Goal: Task Accomplishment & Management: Use online tool/utility

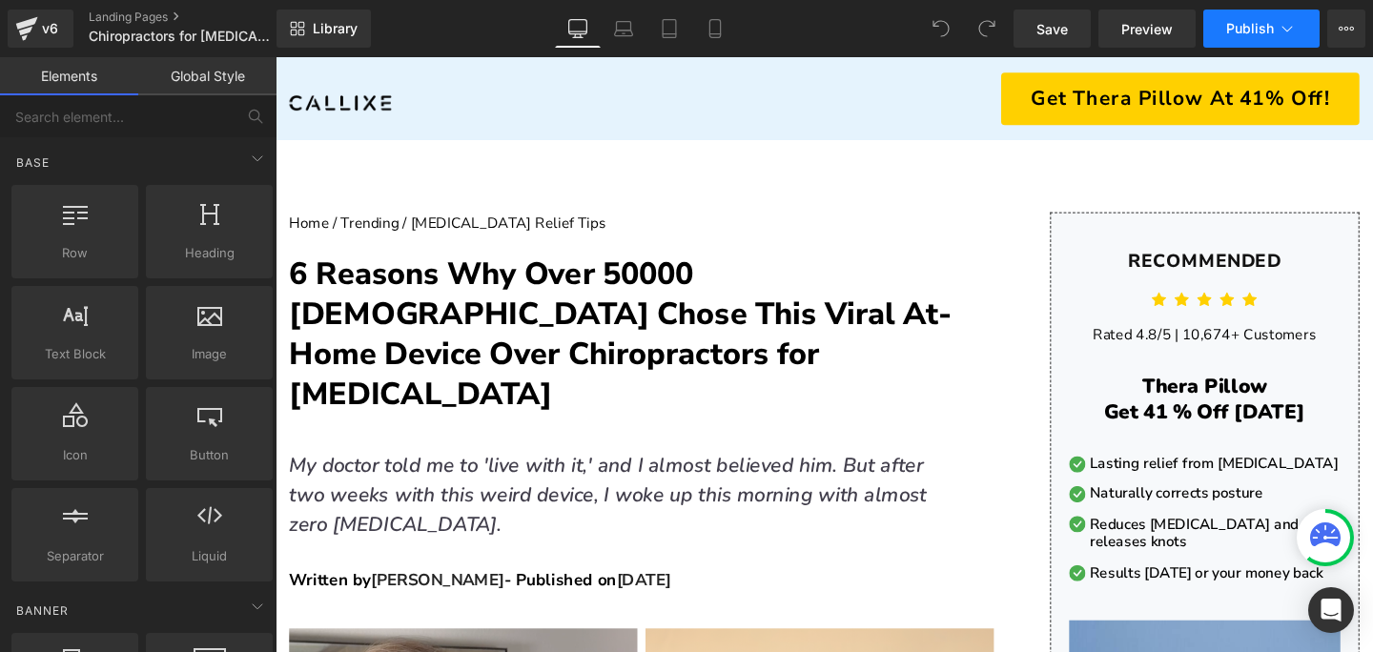
click at [1286, 31] on icon at bounding box center [1288, 29] width 10 height 6
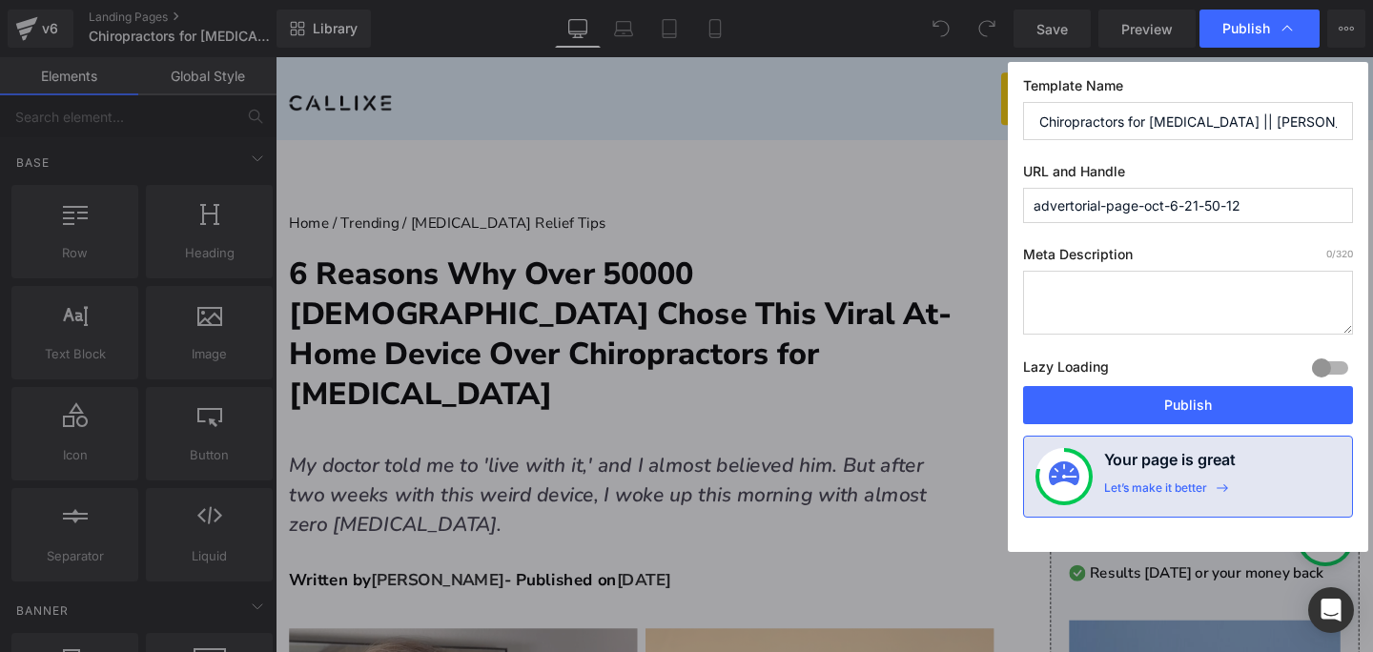
drag, startPoint x: 1214, startPoint y: 122, endPoint x: 966, endPoint y: 121, distance: 248.0
click at [966, 120] on div "Publish Template Name Chiropractors for [MEDICAL_DATA] || [PERSON_NAME] URL and…" at bounding box center [686, 326] width 1373 height 652
drag, startPoint x: 1251, startPoint y: 212, endPoint x: 941, endPoint y: 212, distance: 309.9
click at [941, 212] on div "Publish Template Name Chiropractors for [MEDICAL_DATA] || [PERSON_NAME] URL and…" at bounding box center [686, 326] width 1373 height 652
paste input "Chiropractors for [MEDICAL_DATA]"
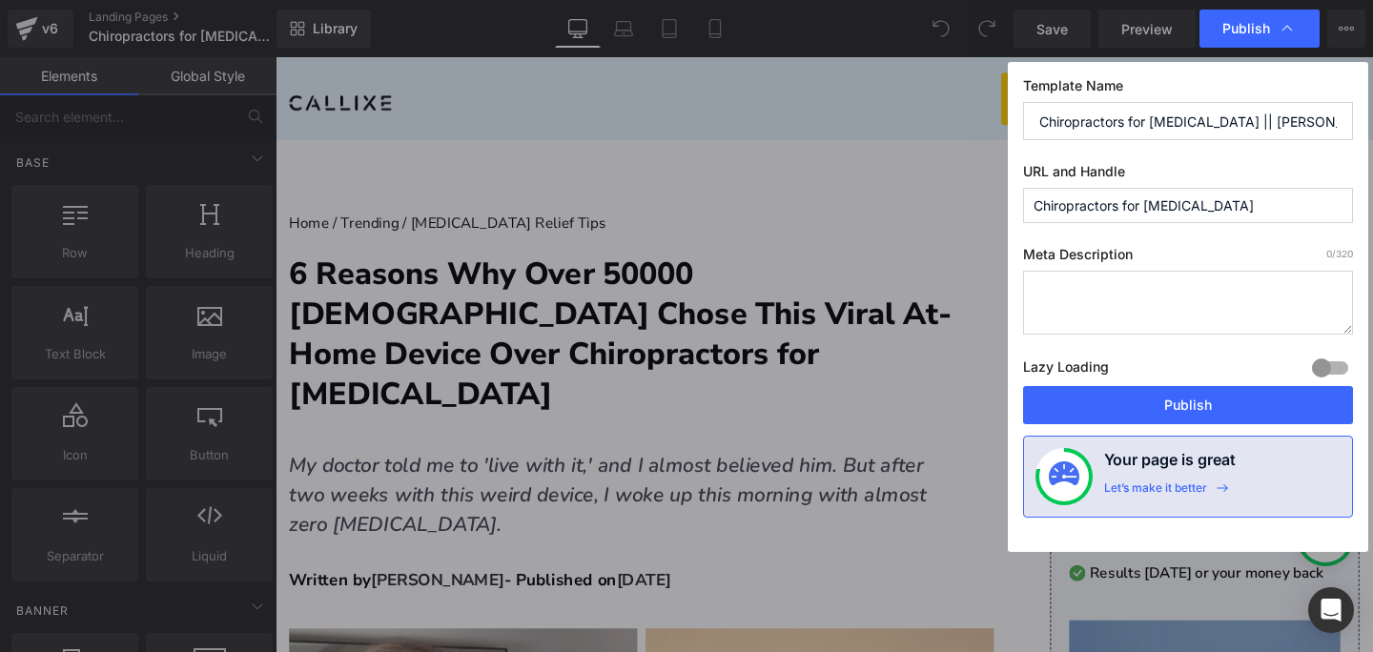
type input "chiropractors-for-[MEDICAL_DATA]"
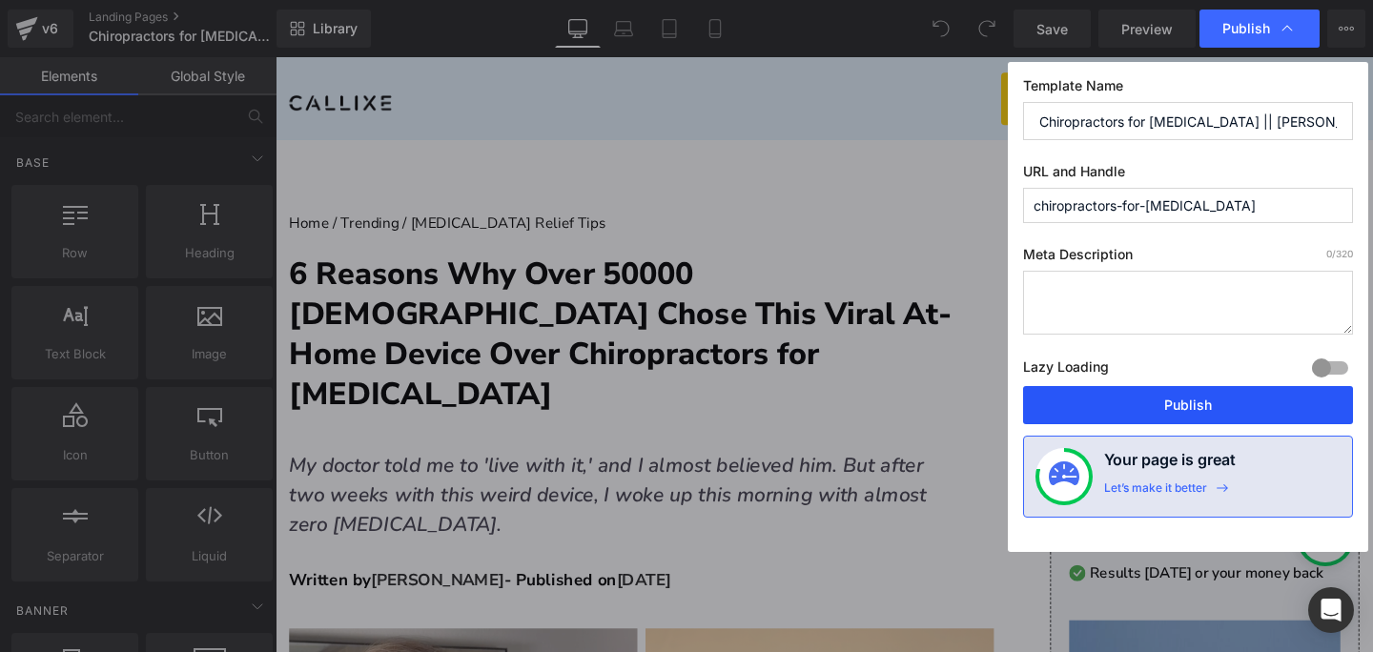
click at [1171, 404] on button "Publish" at bounding box center [1188, 405] width 330 height 38
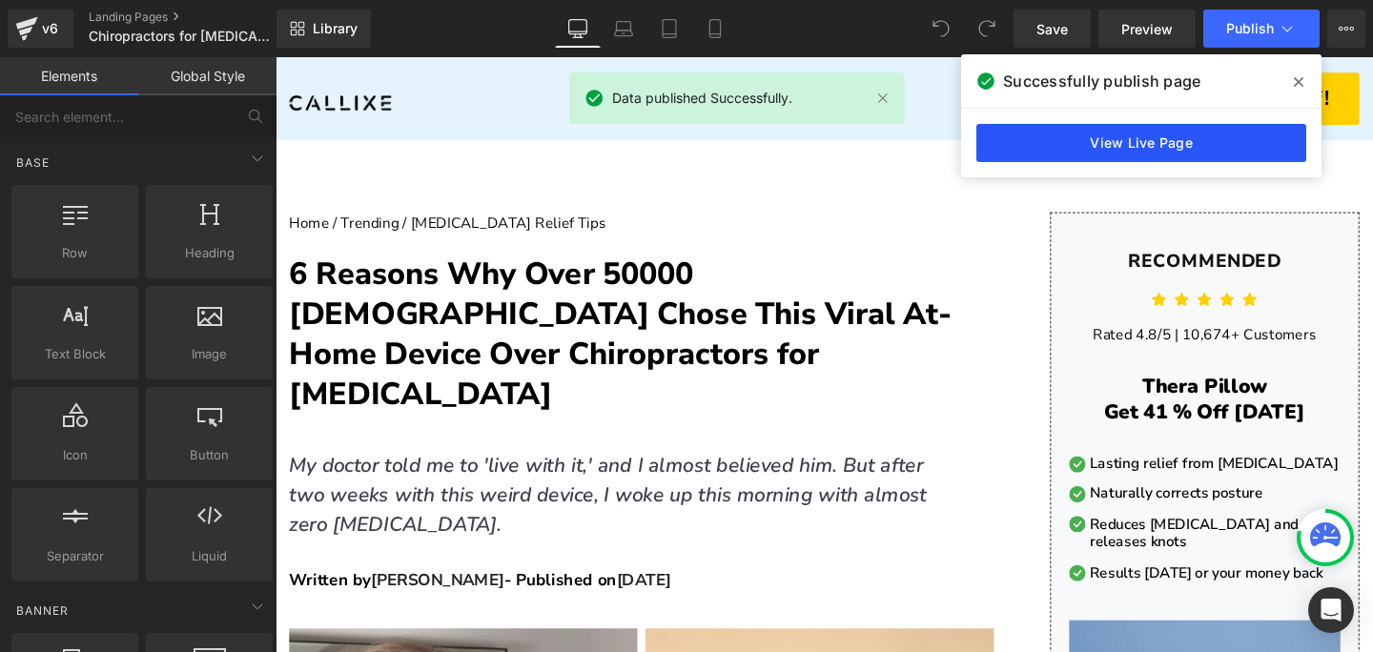
click at [1080, 138] on link "View Live Page" at bounding box center [1142, 143] width 330 height 38
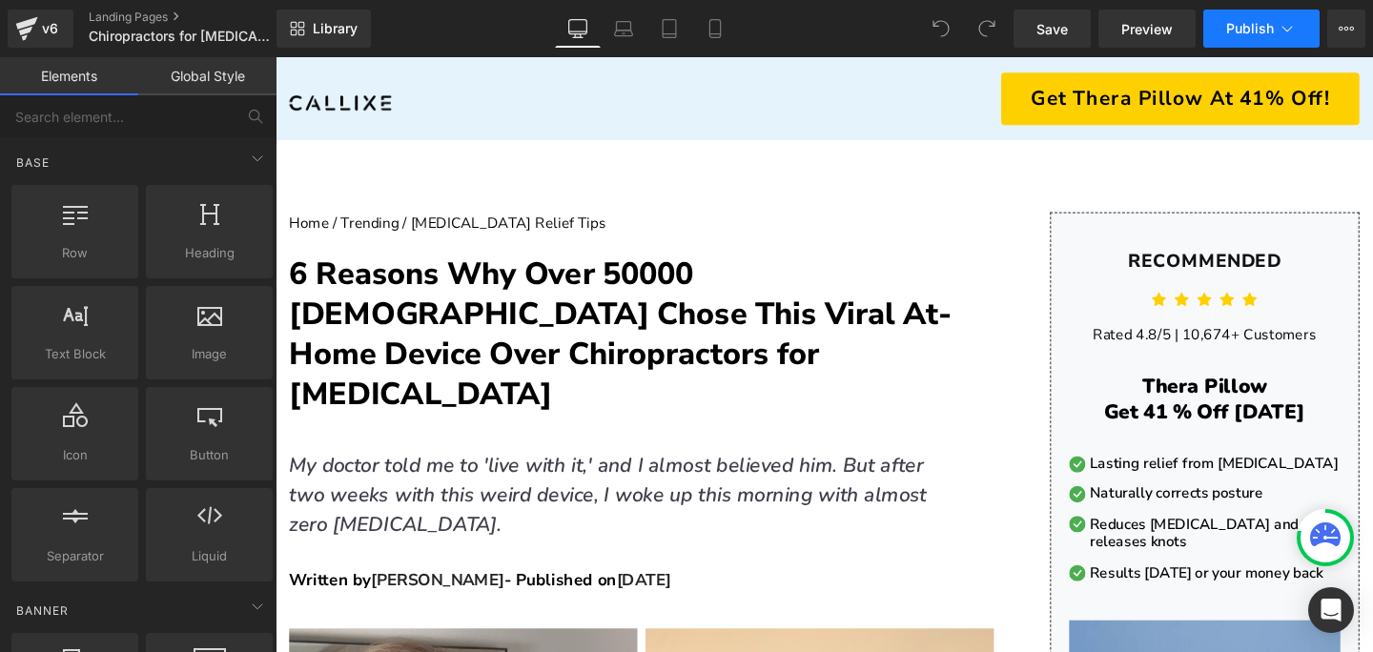
click at [1252, 26] on span "Publish" at bounding box center [1250, 28] width 48 height 15
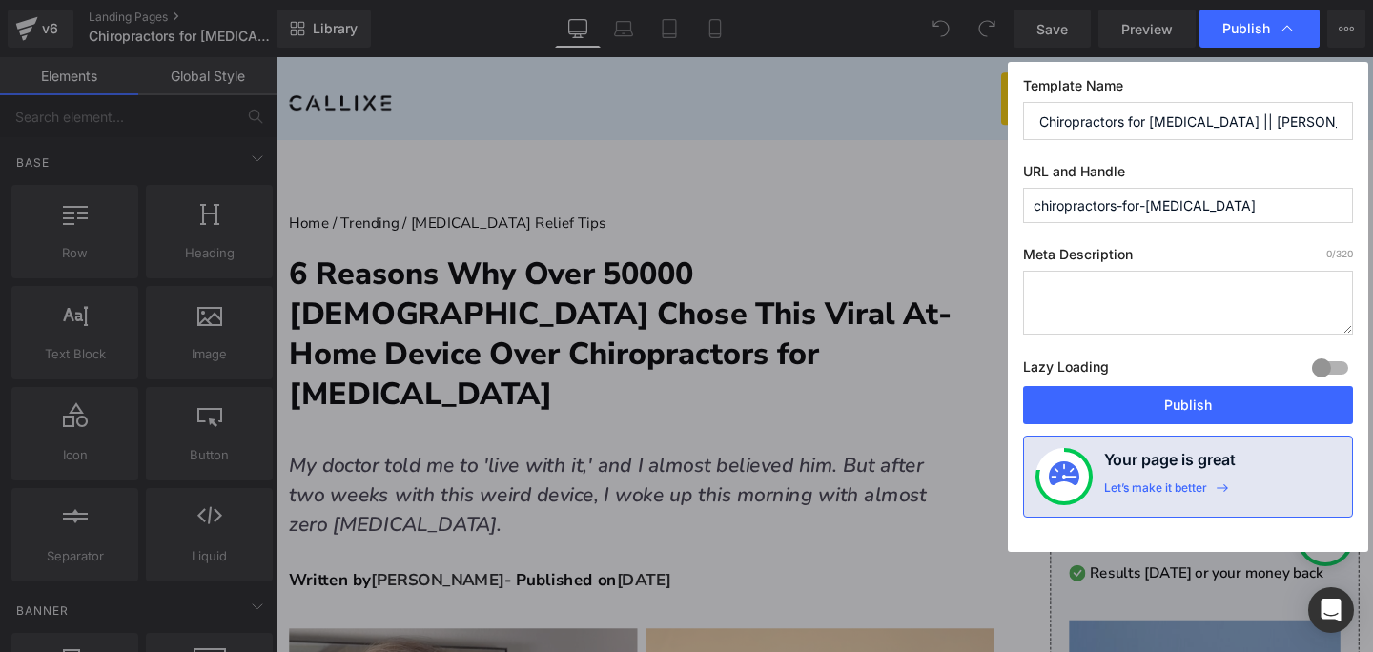
click at [1331, 369] on div at bounding box center [1330, 368] width 46 height 31
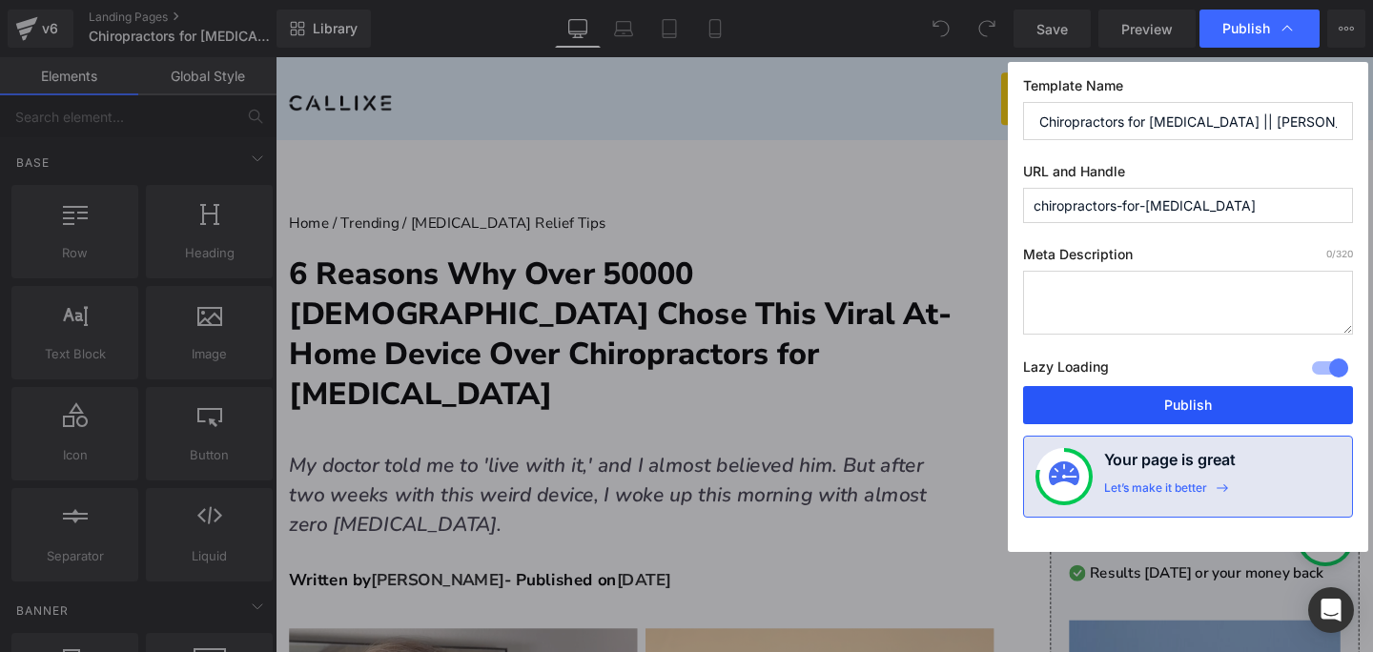
click at [1219, 394] on button "Publish" at bounding box center [1188, 405] width 330 height 38
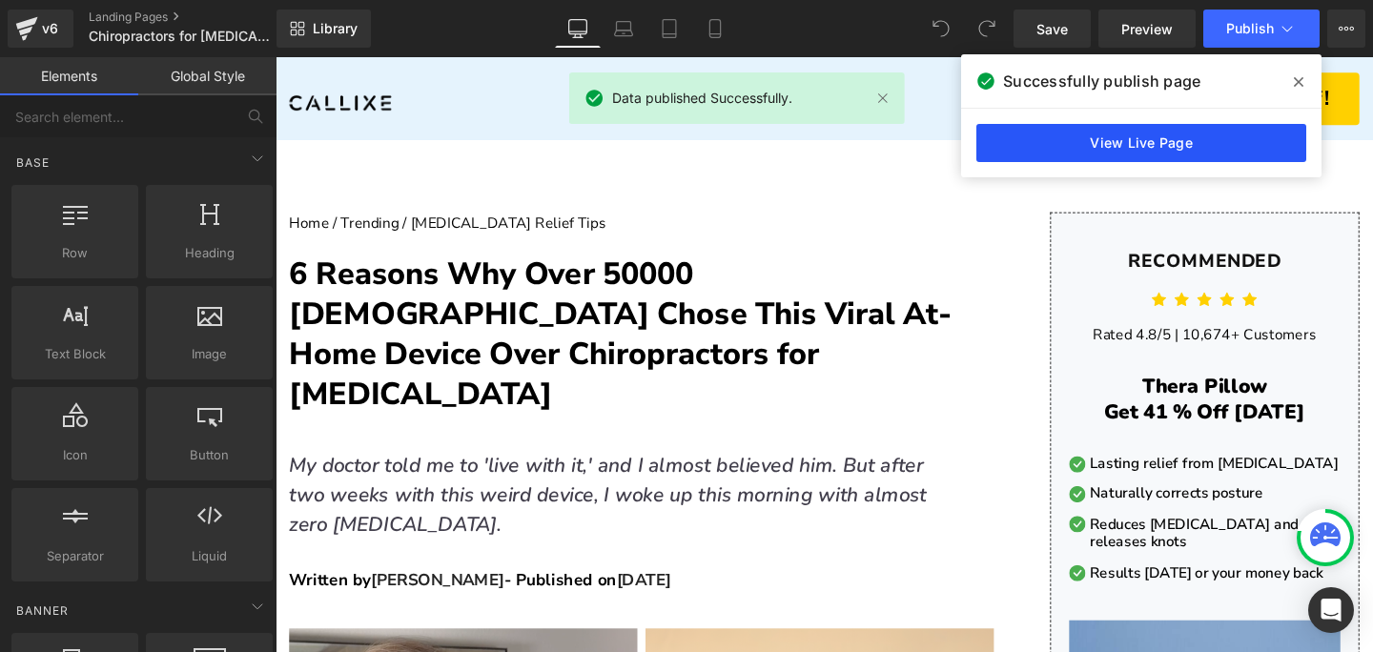
click at [1142, 152] on link "View Live Page" at bounding box center [1142, 143] width 330 height 38
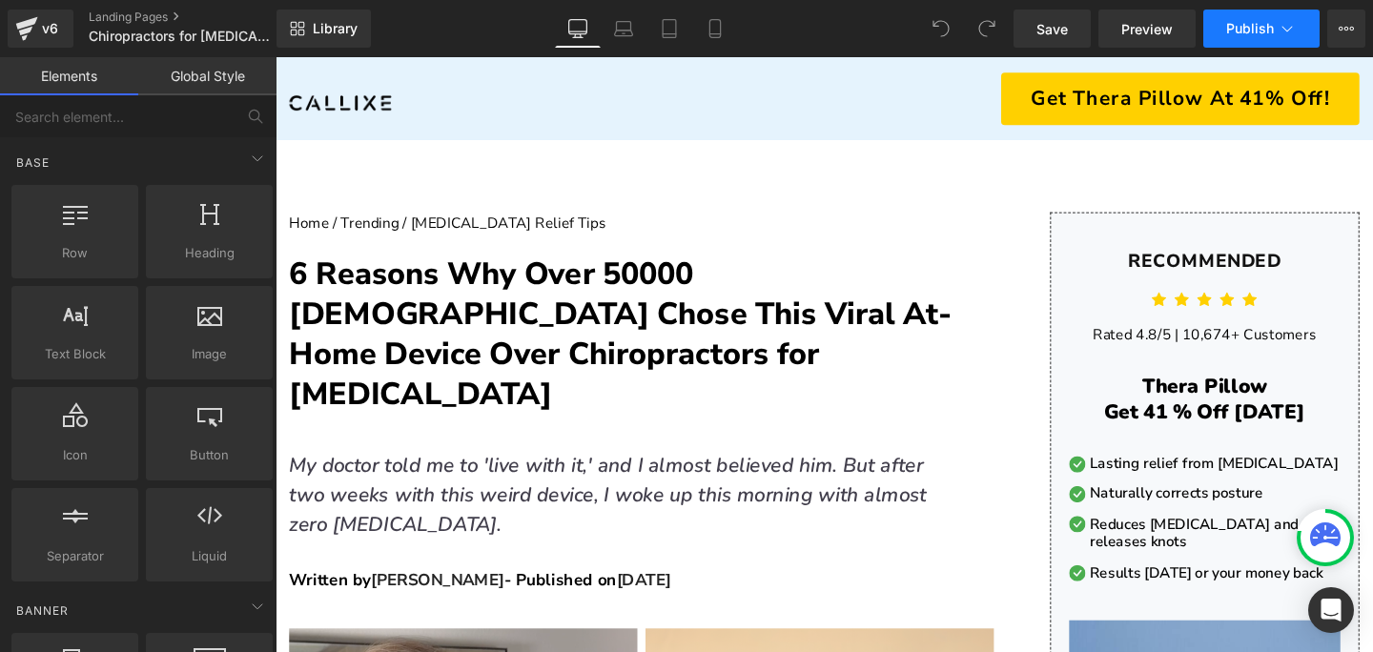
click at [1245, 29] on span "Publish" at bounding box center [1250, 28] width 48 height 15
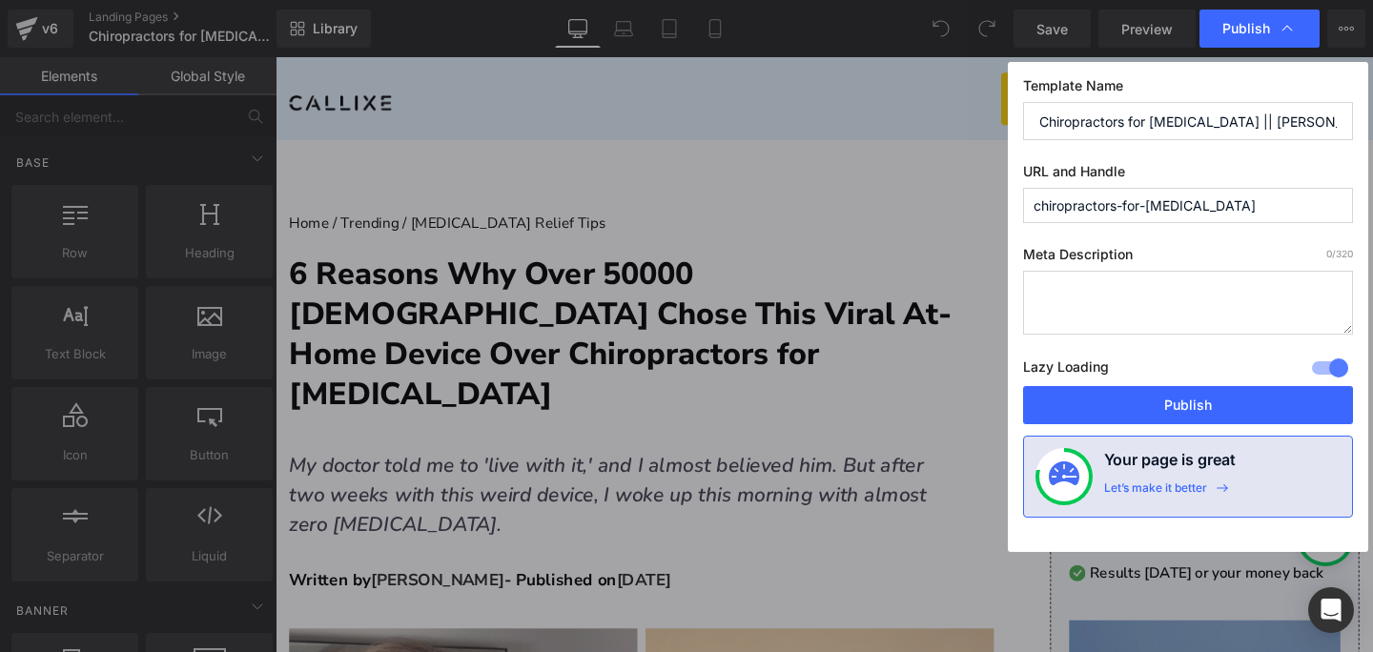
click at [1325, 368] on div at bounding box center [1330, 368] width 46 height 31
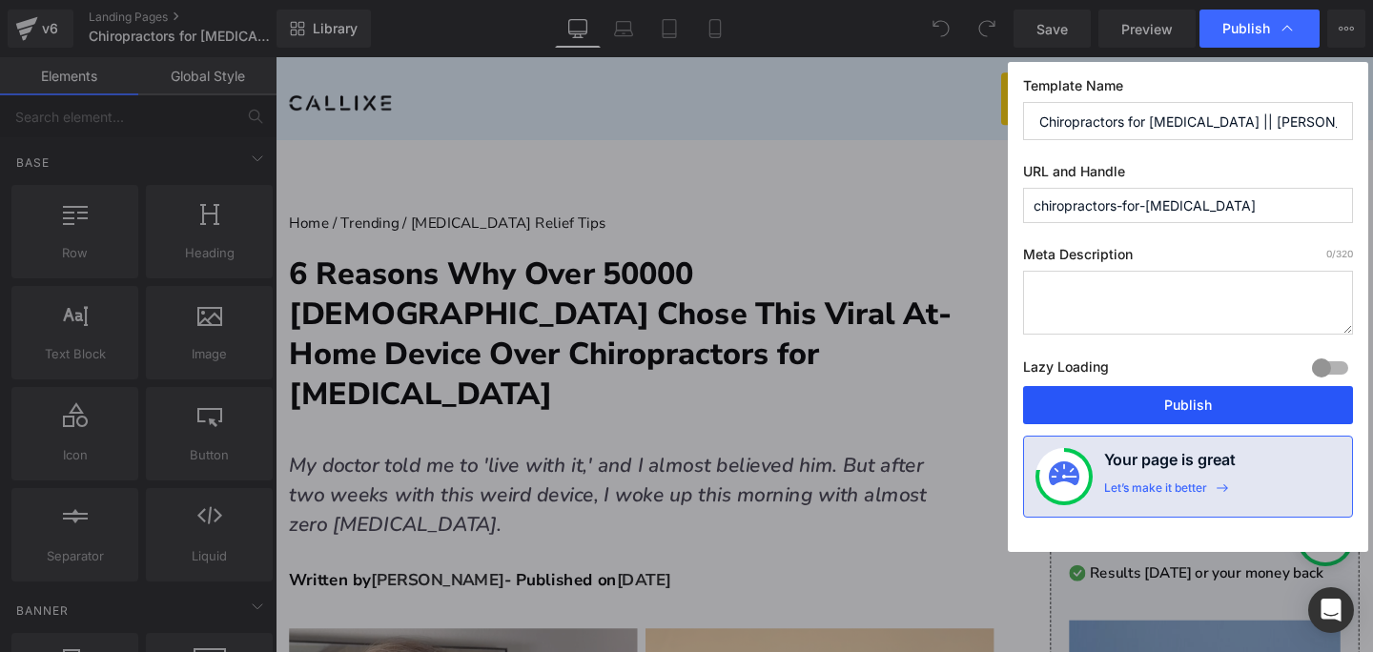
click at [1214, 405] on button "Publish" at bounding box center [1188, 405] width 330 height 38
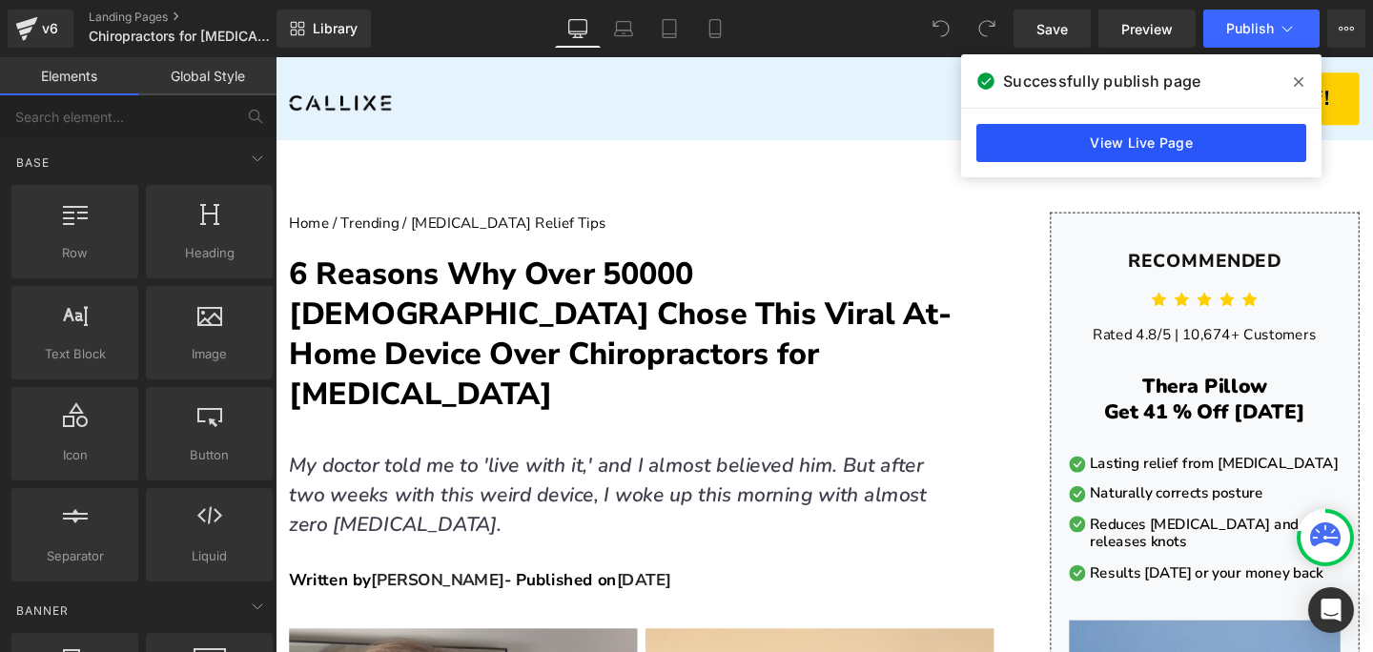
click at [1096, 135] on link "View Live Page" at bounding box center [1142, 143] width 330 height 38
